Goal: Share content: Distribute website content to other platforms or users

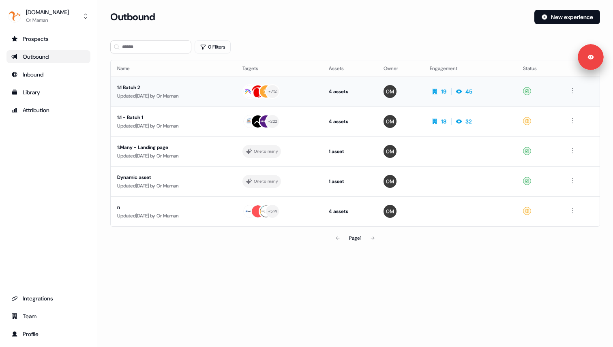
click at [222, 94] on div "Updated 1 day ago by Or Maman" at bounding box center [173, 96] width 112 height 8
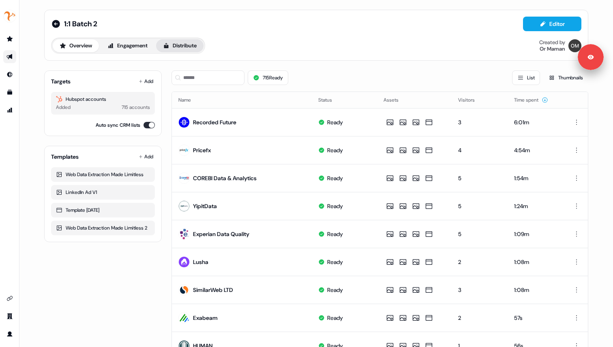
click at [186, 48] on button "Distribute" at bounding box center [179, 45] width 47 height 13
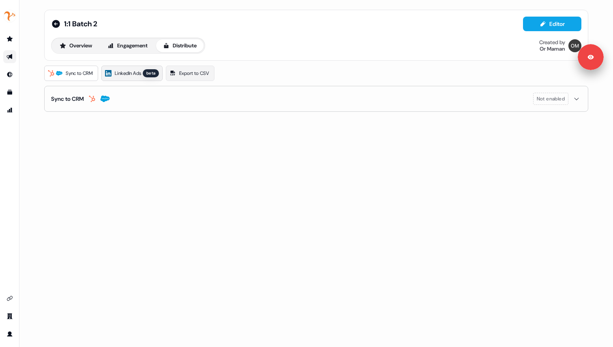
click at [128, 74] on span "LinkedIn Ads" at bounding box center [128, 73] width 26 height 8
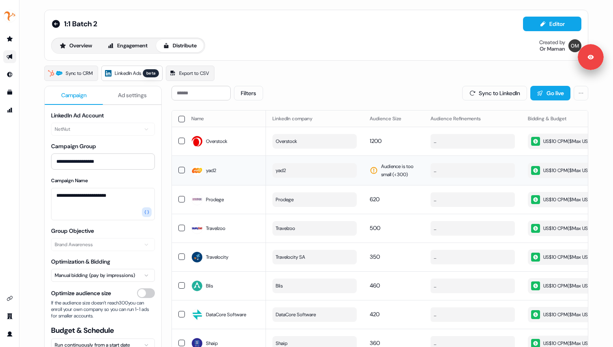
click at [323, 178] on button "yad2" at bounding box center [314, 170] width 84 height 15
click at [178, 173] on button "button" at bounding box center [181, 170] width 6 height 6
click at [180, 120] on button "button" at bounding box center [181, 120] width 6 height 6
click at [180, 120] on button "button" at bounding box center [181, 119] width 6 height 6
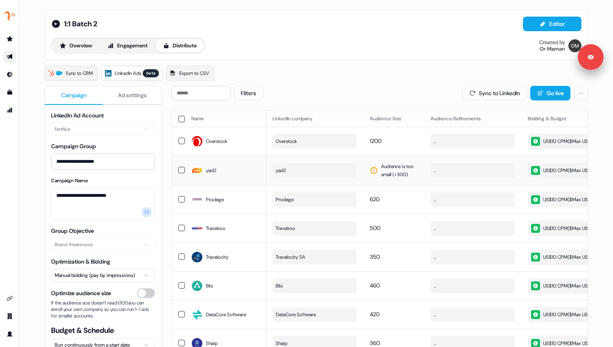
click at [295, 178] on button "yad2" at bounding box center [314, 170] width 84 height 15
